Goal: Navigation & Orientation: Find specific page/section

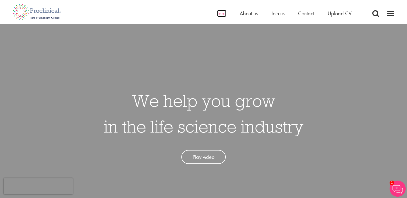
click at [222, 14] on span "Jobs" at bounding box center [221, 13] width 9 height 7
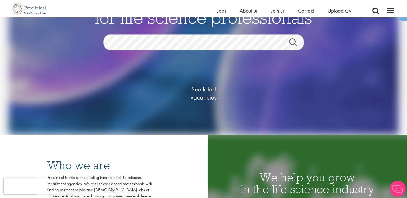
scroll to position [54, 0]
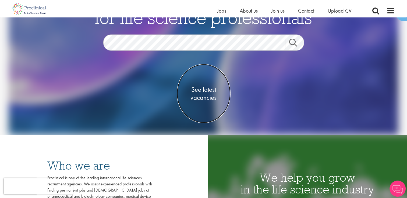
click at [212, 90] on span "See latest vacancies" at bounding box center [204, 94] width 54 height 16
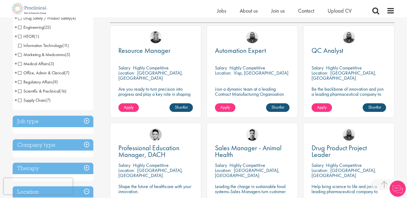
scroll to position [188, 0]
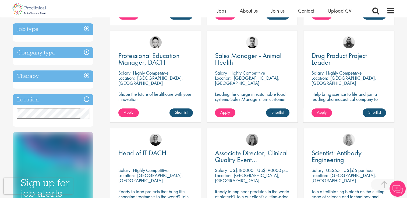
click at [68, 100] on h3 "Location" at bounding box center [53, 100] width 81 height 12
